Goal: Find specific page/section: Find specific page/section

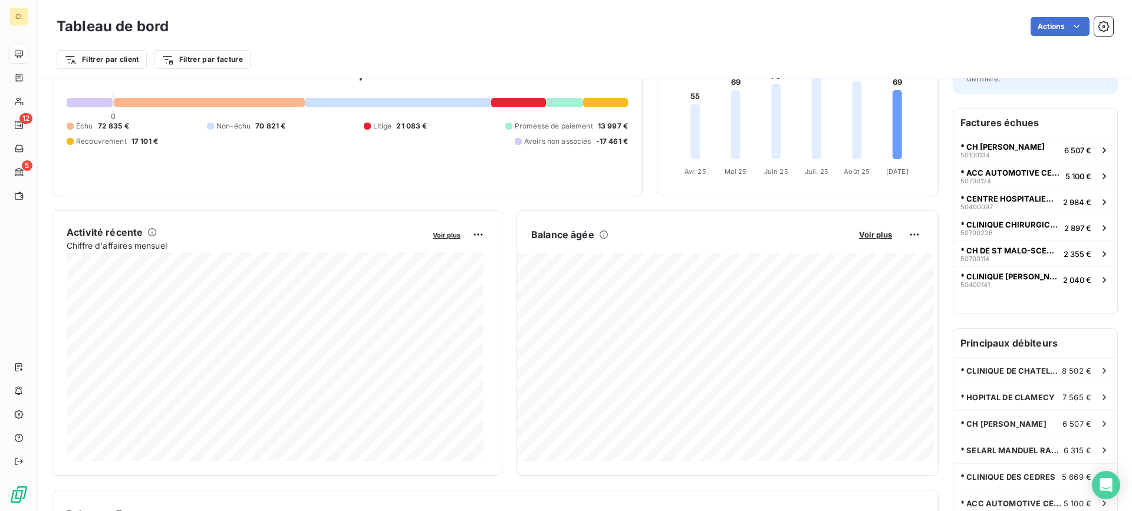
scroll to position [61, 0]
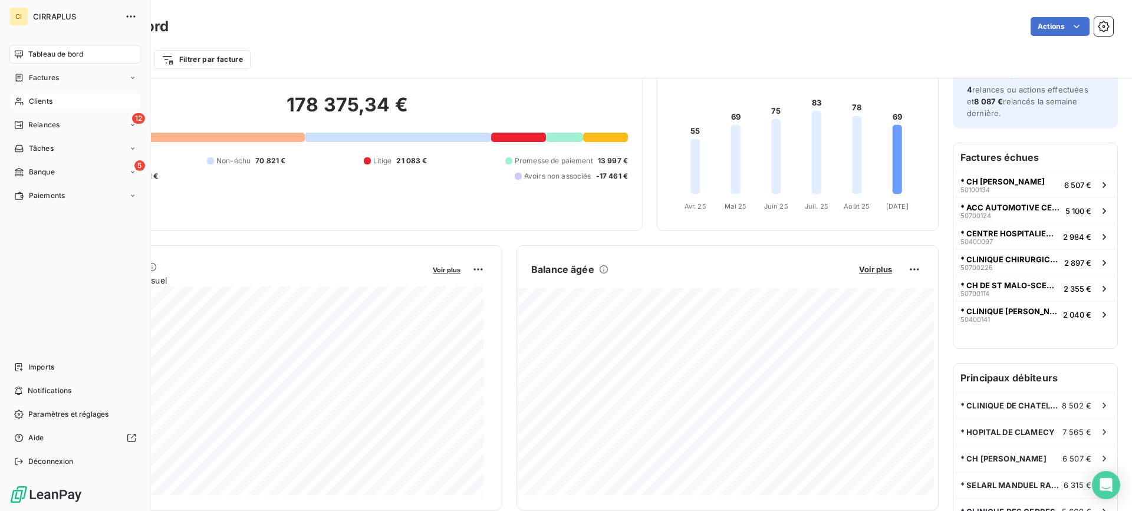
click at [41, 95] on div "Clients" at bounding box center [74, 101] width 131 height 19
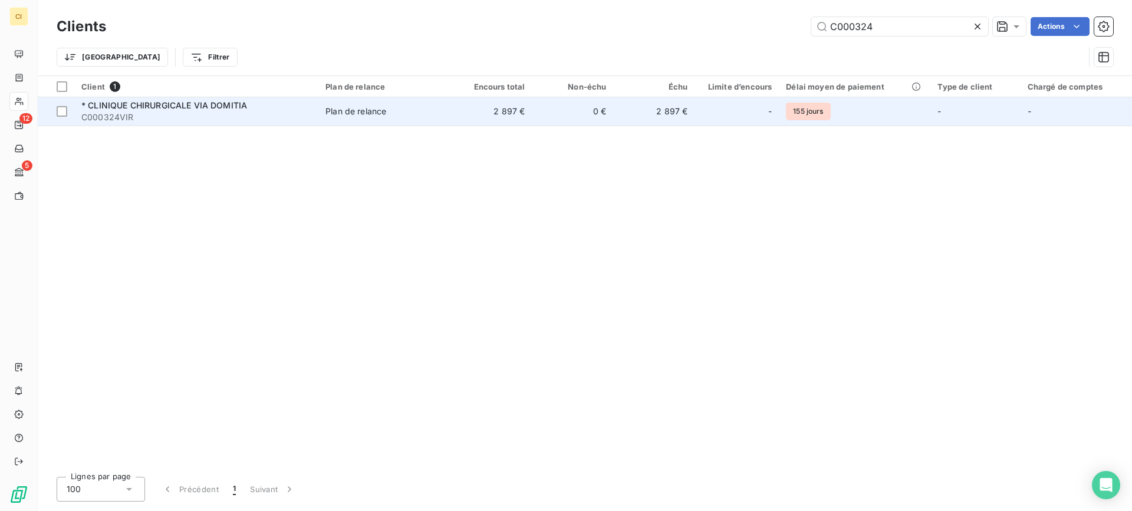
type input "C000324"
click at [169, 104] on span "* CLINIQUE CHIRURGICALE VIA DOMITIA" at bounding box center [164, 105] width 166 height 10
